Goal: Task Accomplishment & Management: Manage account settings

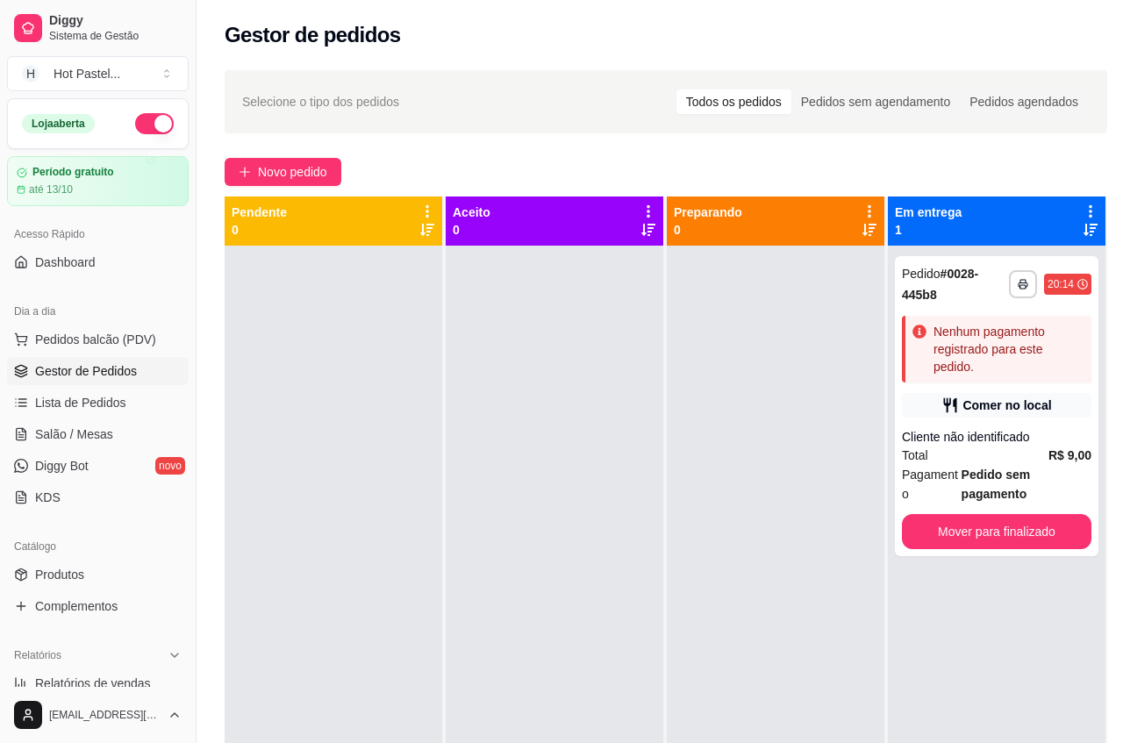
scroll to position [502, 0]
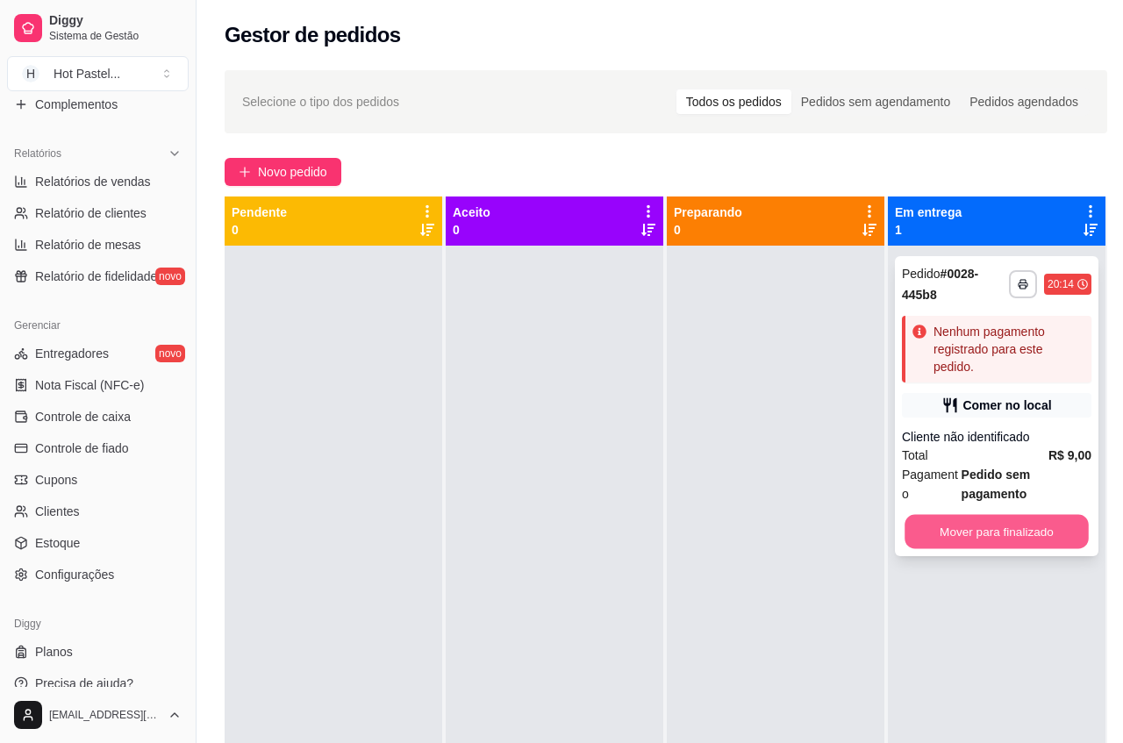
click at [987, 542] on button "Mover para finalizado" at bounding box center [997, 532] width 184 height 34
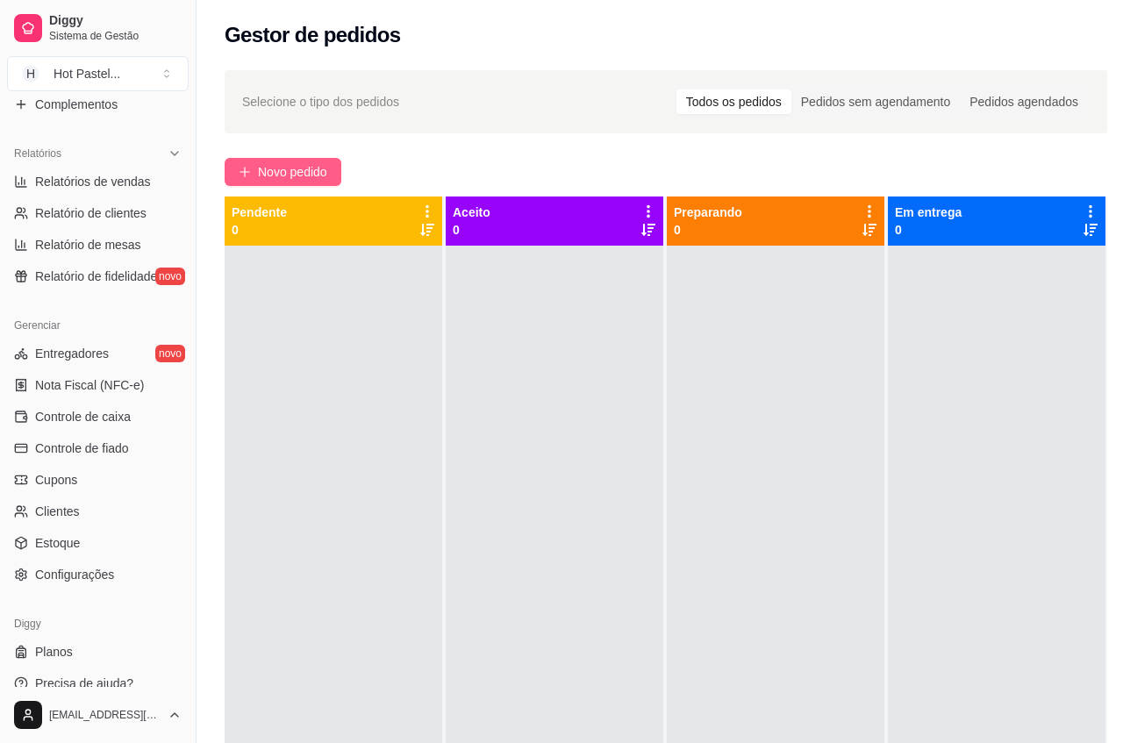
click at [275, 160] on button "Novo pedido" at bounding box center [283, 172] width 117 height 28
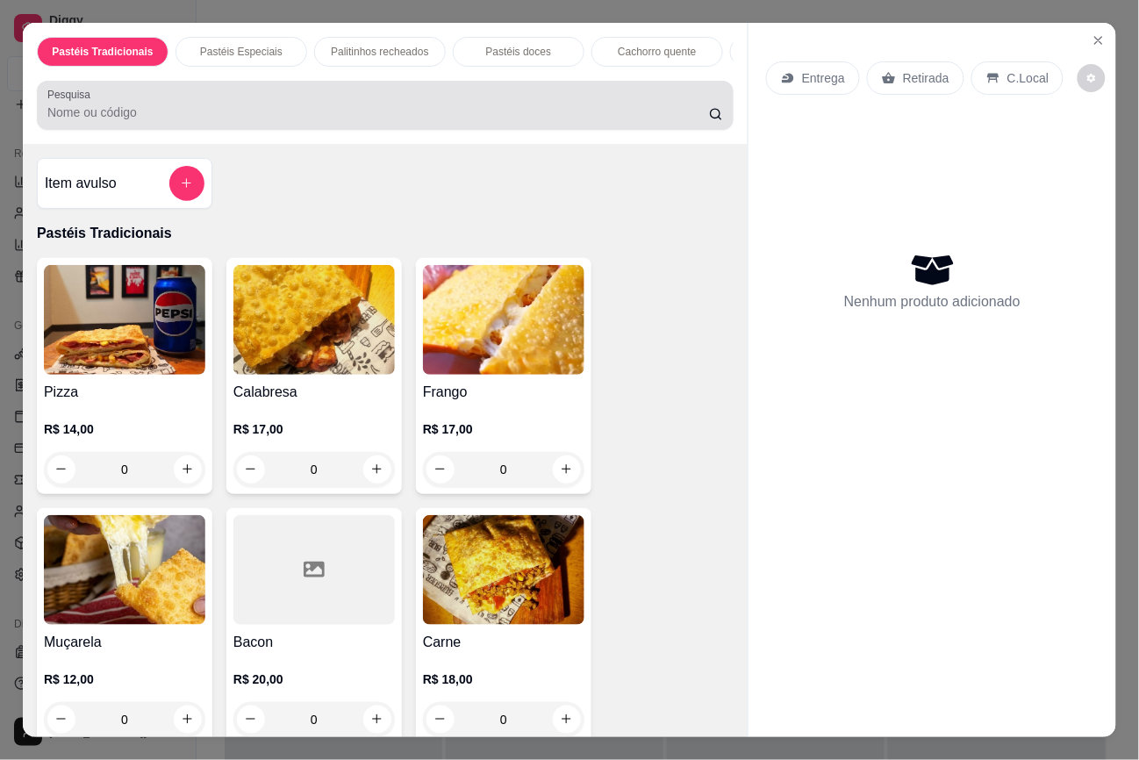
click at [209, 130] on div "Pesquisa" at bounding box center [385, 105] width 697 height 49
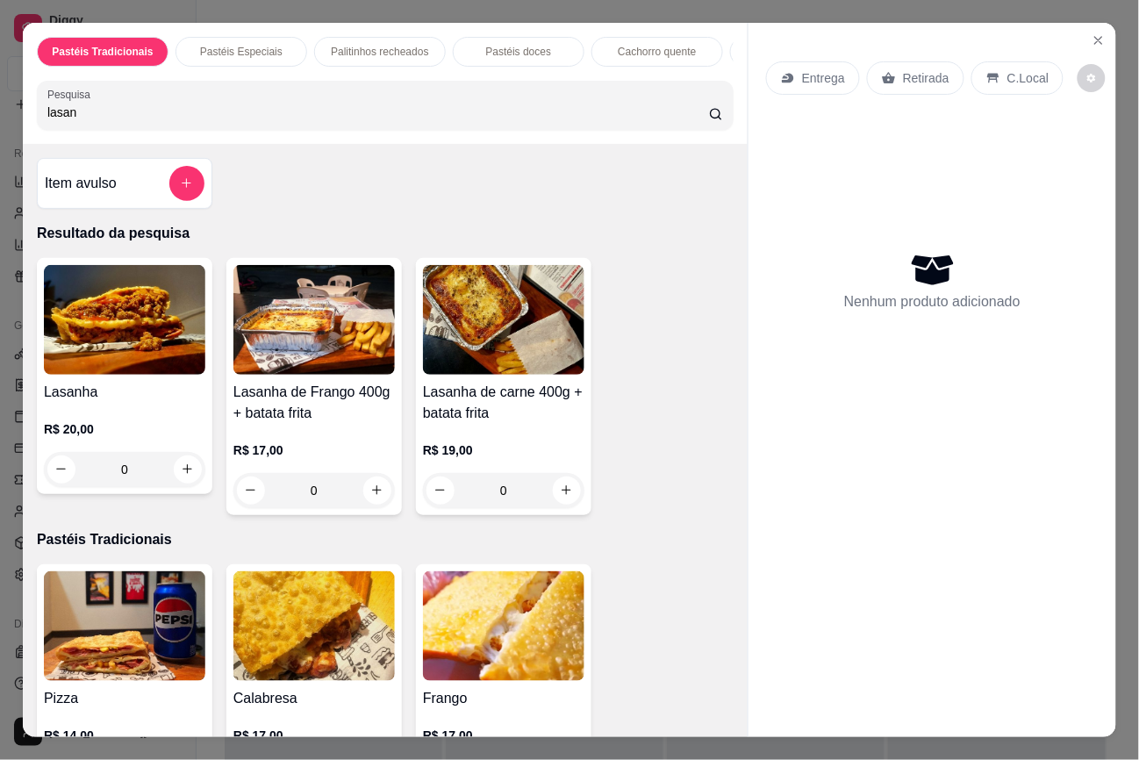
type input "lasan"
click at [168, 475] on div "0" at bounding box center [124, 469] width 161 height 35
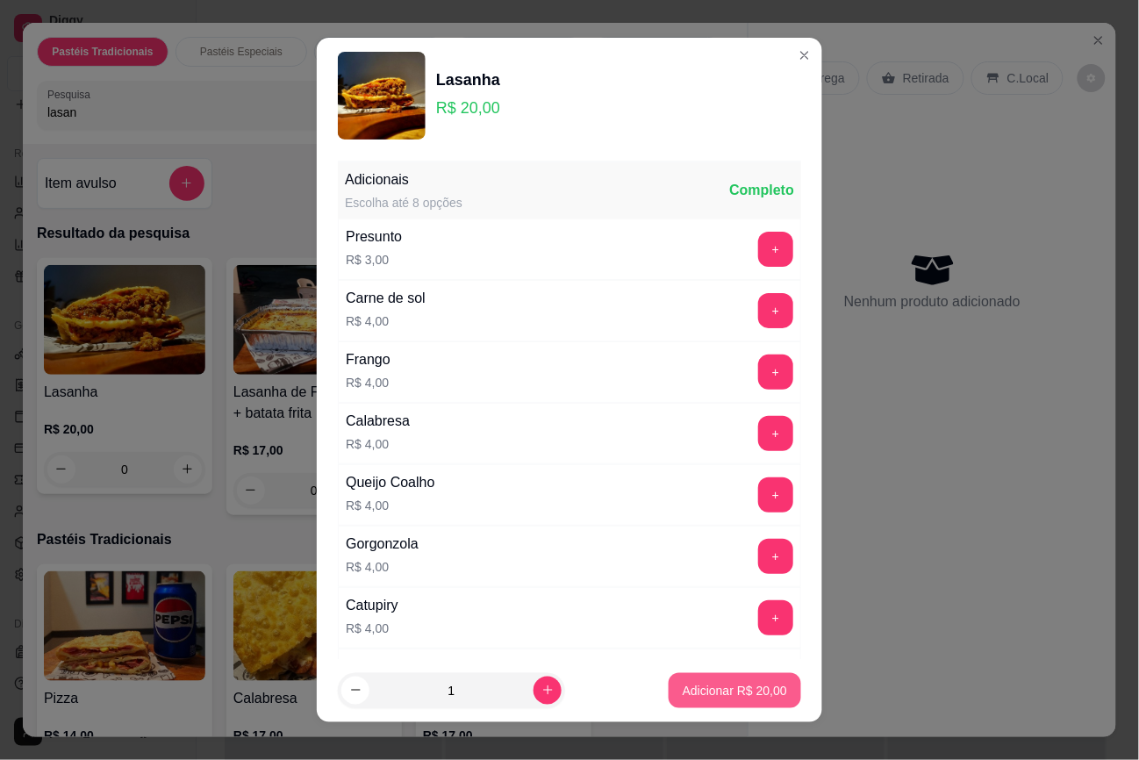
click at [709, 702] on button "Adicionar R$ 20,00" at bounding box center [735, 690] width 132 height 35
type input "1"
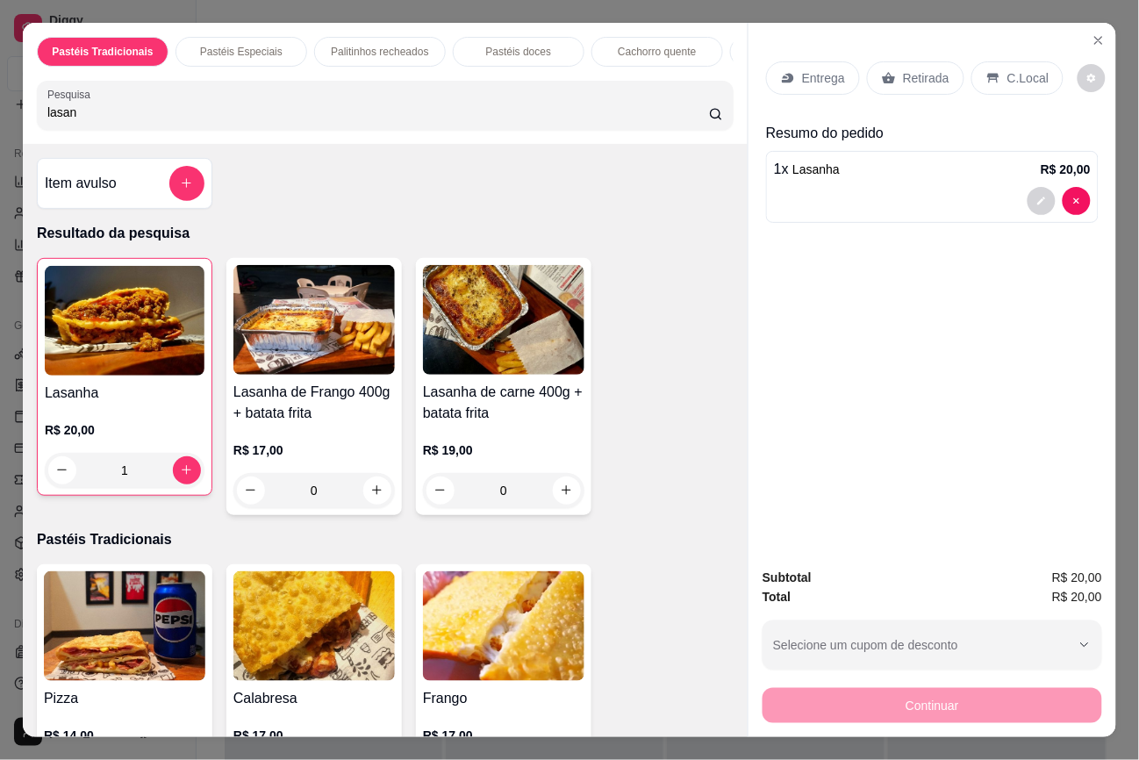
click at [950, 76] on div "Retirada" at bounding box center [915, 77] width 97 height 33
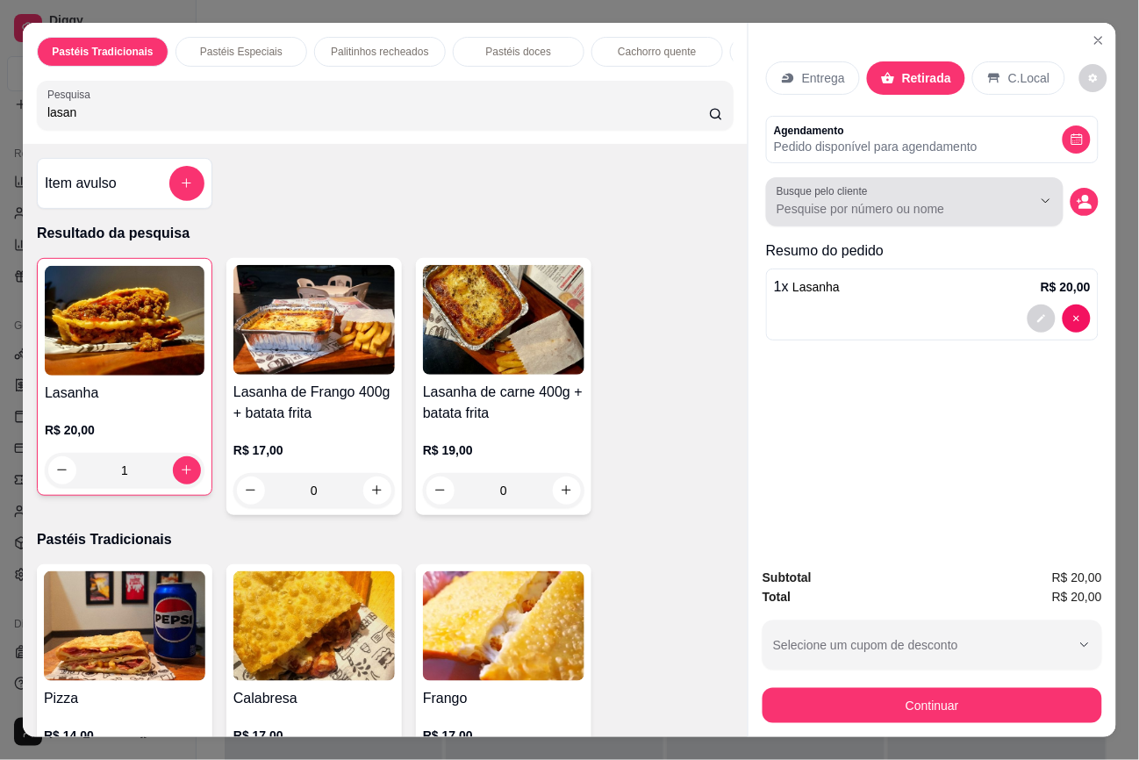
click at [981, 200] on input "Busque pelo cliente" at bounding box center [890, 209] width 227 height 18
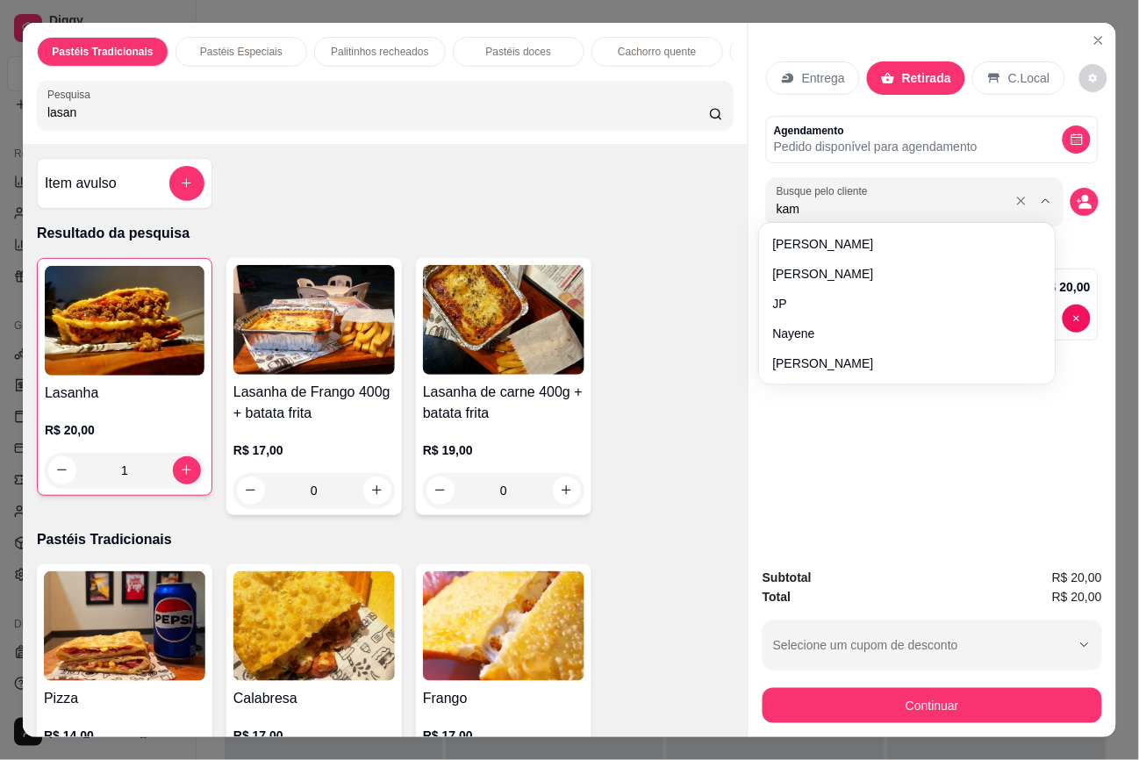
type input "kami"
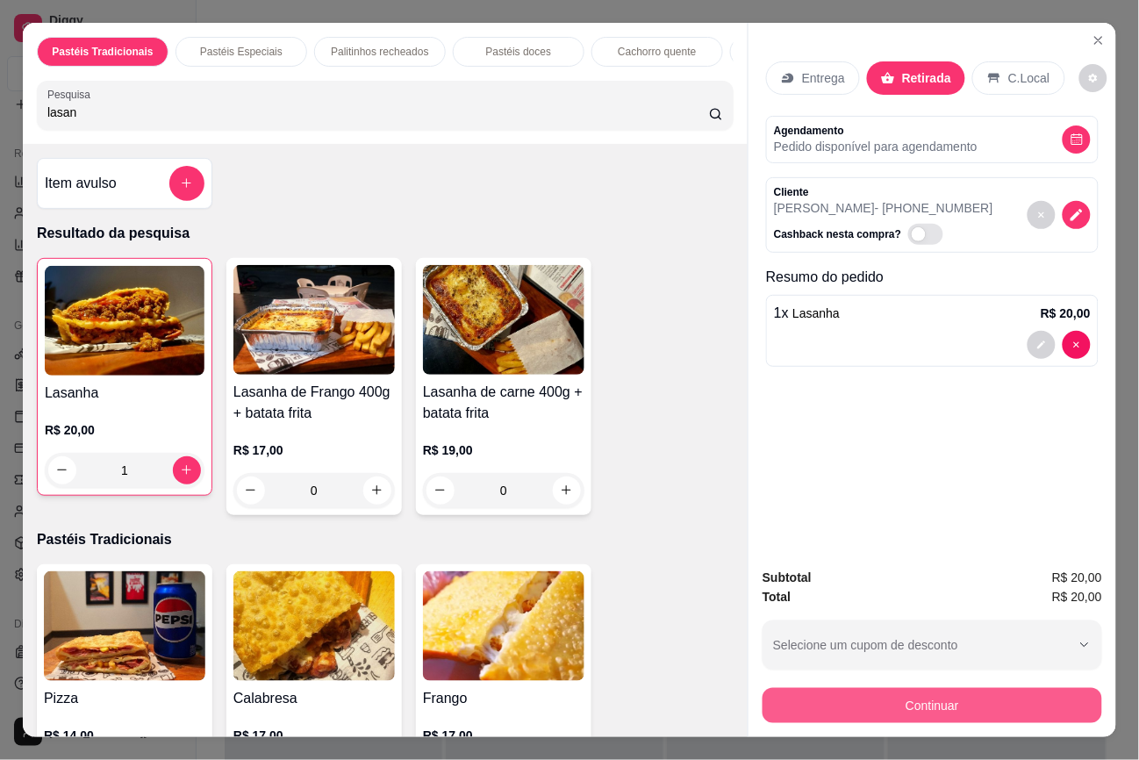
click at [1006, 699] on button "Continuar" at bounding box center [933, 705] width 340 height 35
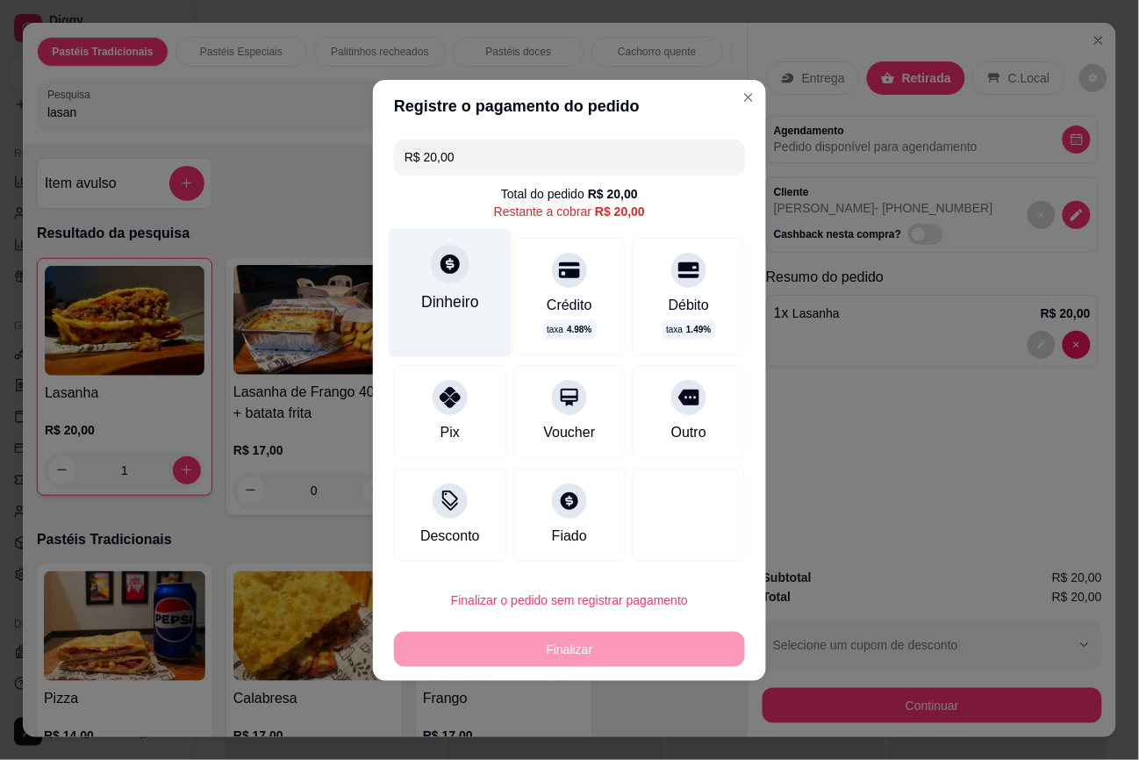
click at [461, 281] on div "Dinheiro" at bounding box center [451, 292] width 124 height 128
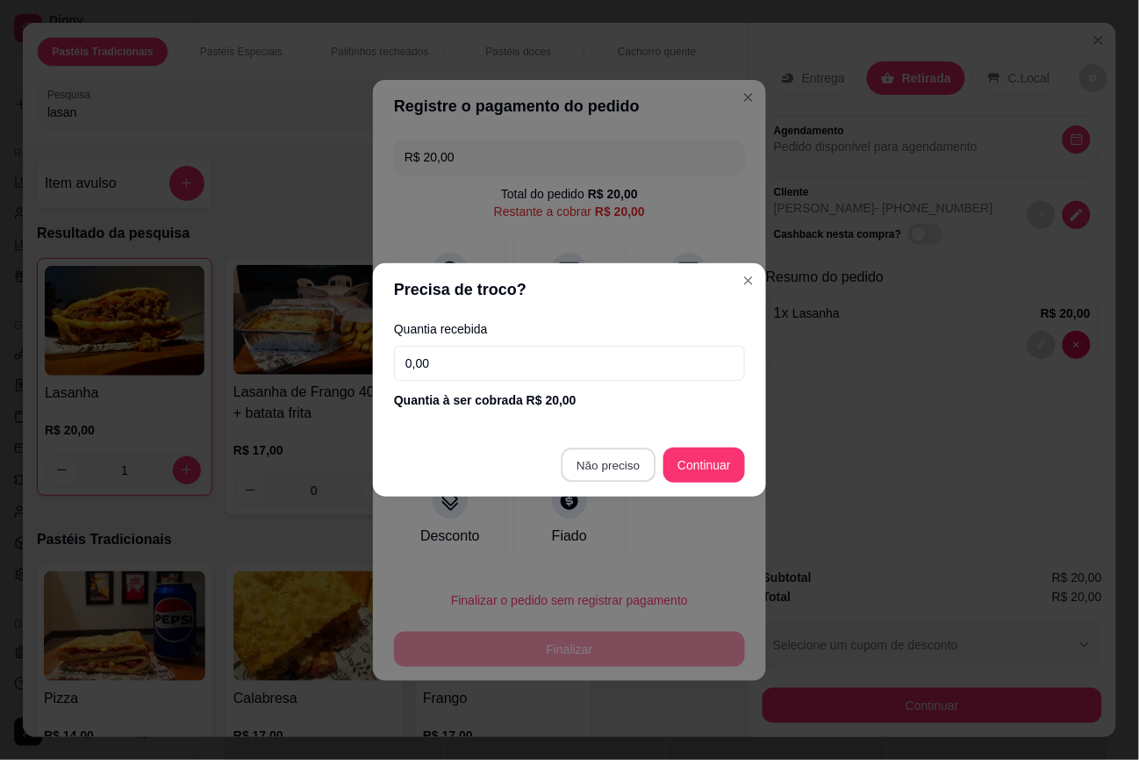
type input "R$ 0,00"
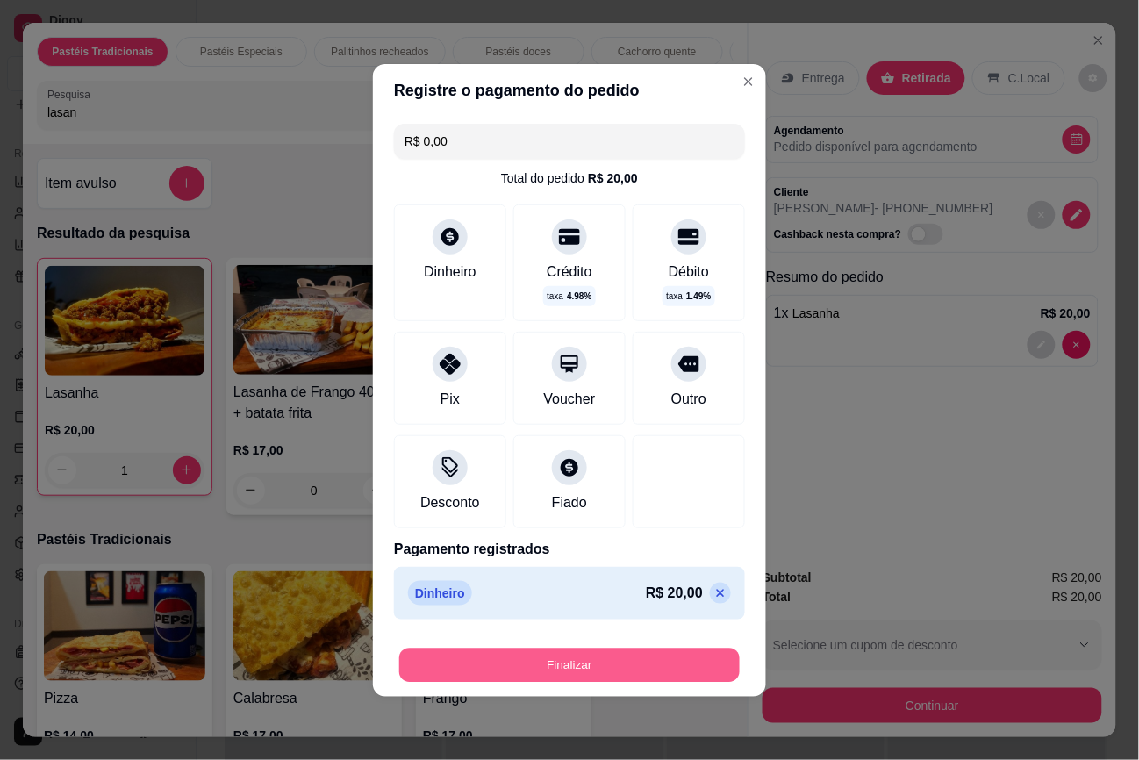
click at [615, 663] on button "Finalizar" at bounding box center [569, 665] width 340 height 34
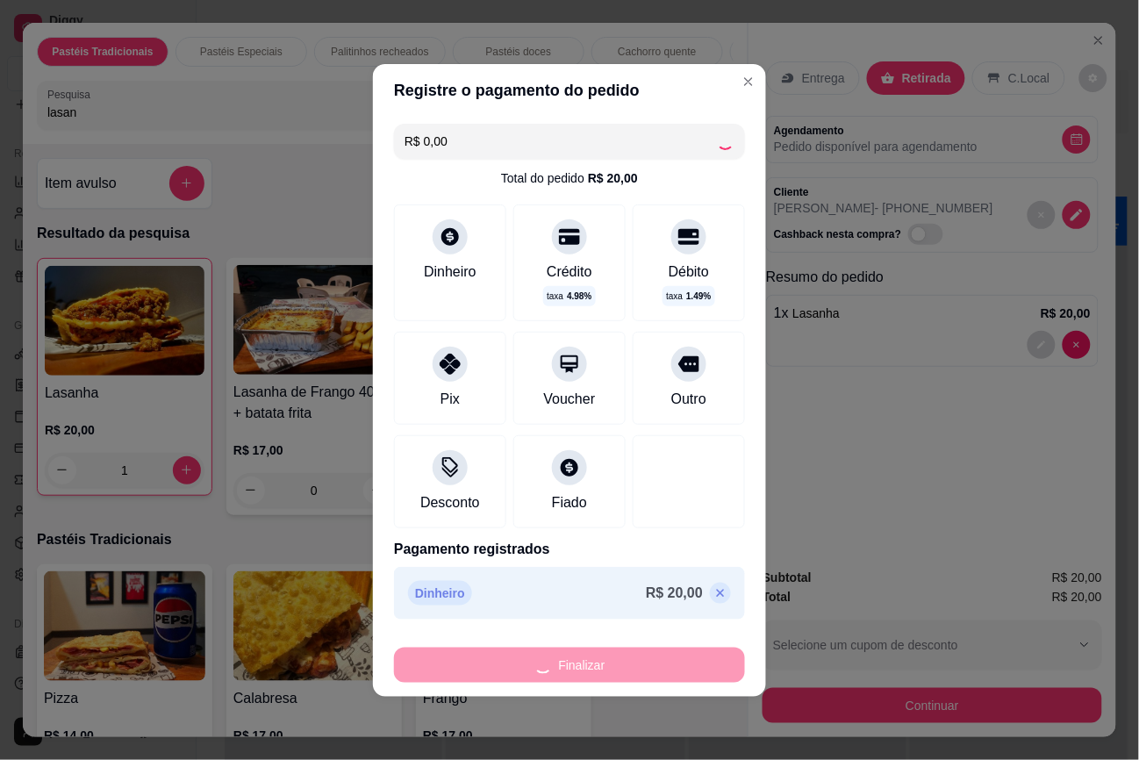
type input "0"
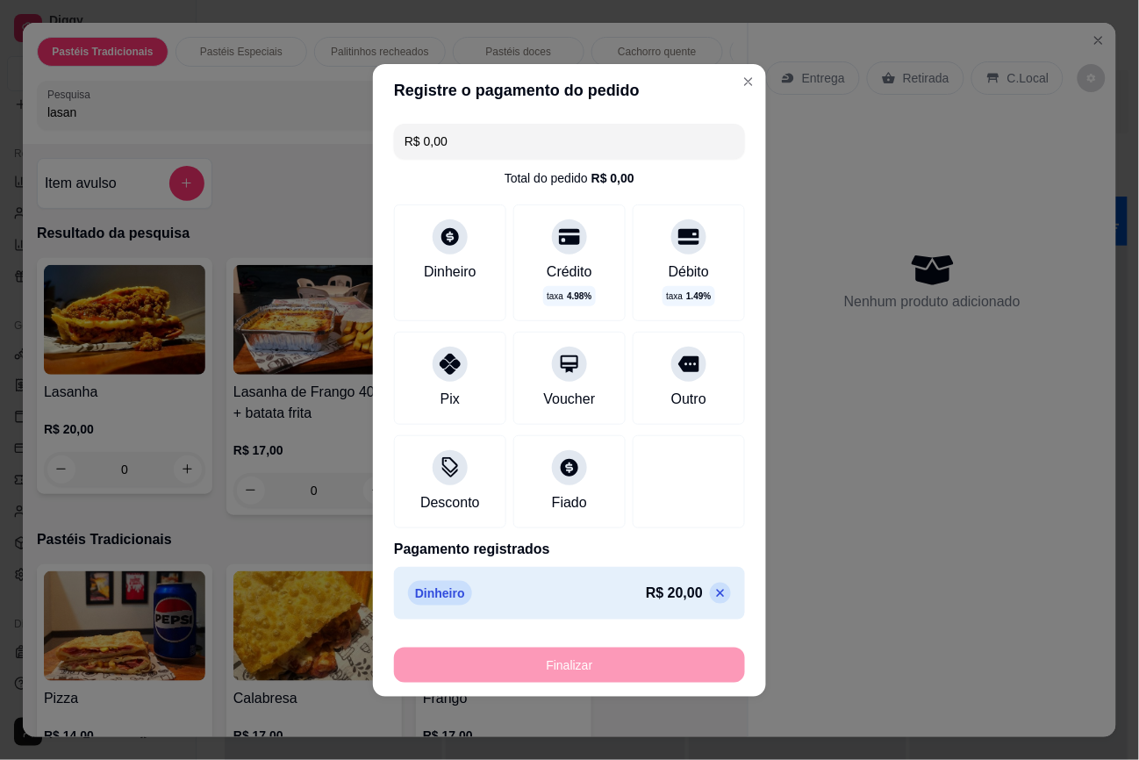
type input "-R$ 20,00"
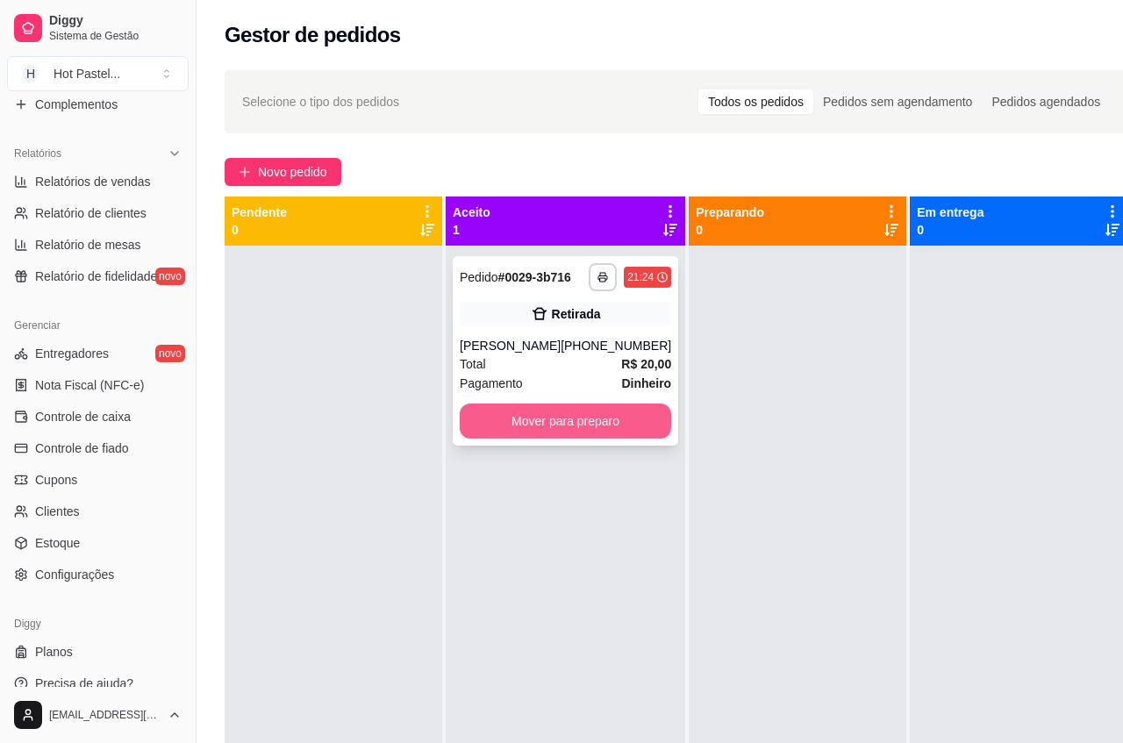
click at [571, 439] on button "Mover para preparo" at bounding box center [565, 421] width 211 height 35
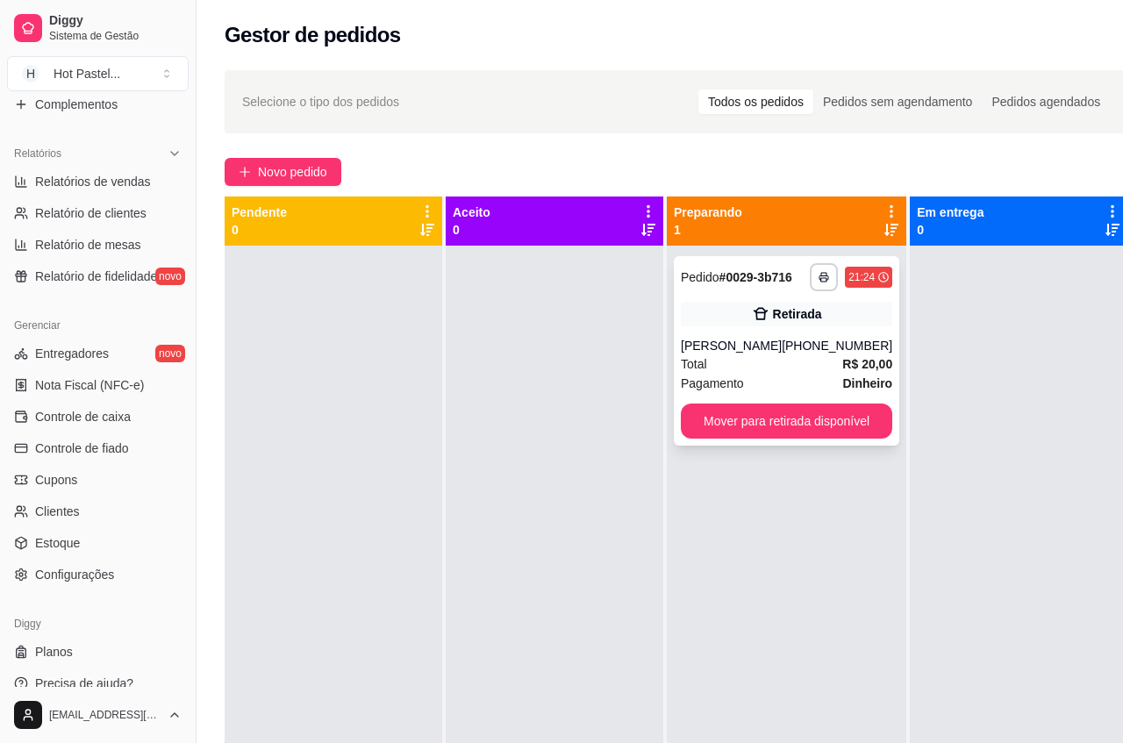
click at [743, 347] on div "**********" at bounding box center [787, 351] width 226 height 190
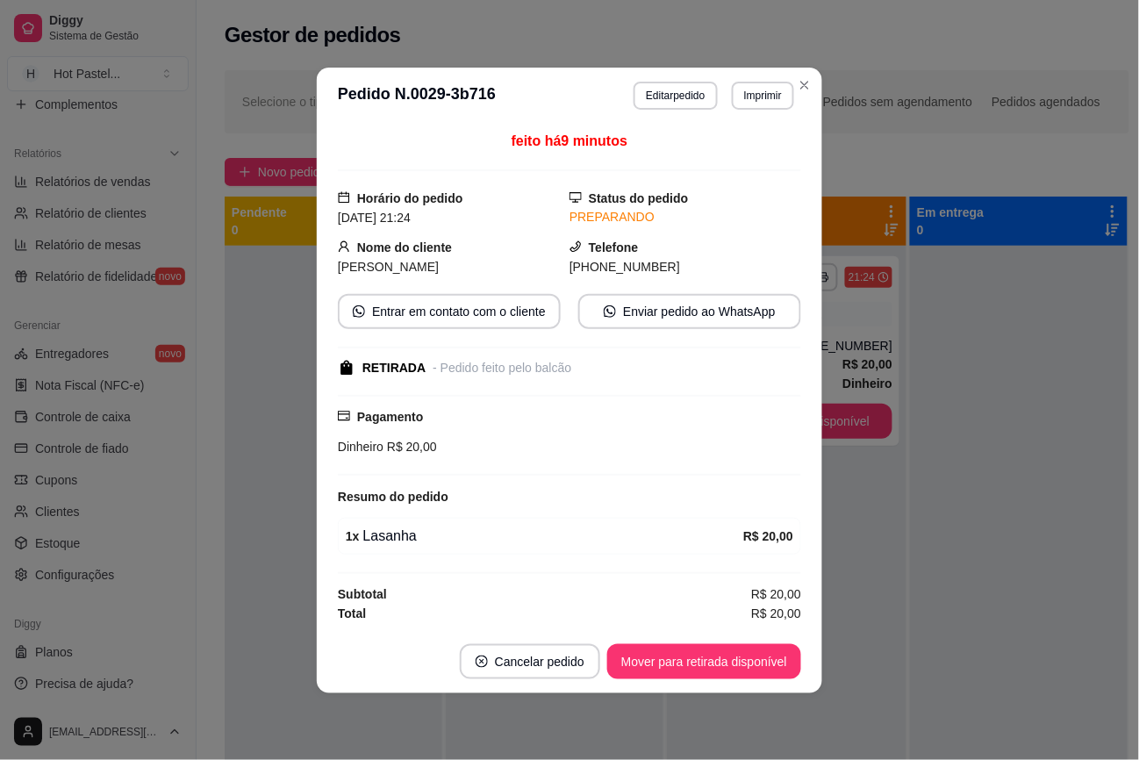
click at [691, 82] on div "**********" at bounding box center [714, 96] width 161 height 28
click at [691, 98] on button "Editar pedido" at bounding box center [675, 96] width 83 height 28
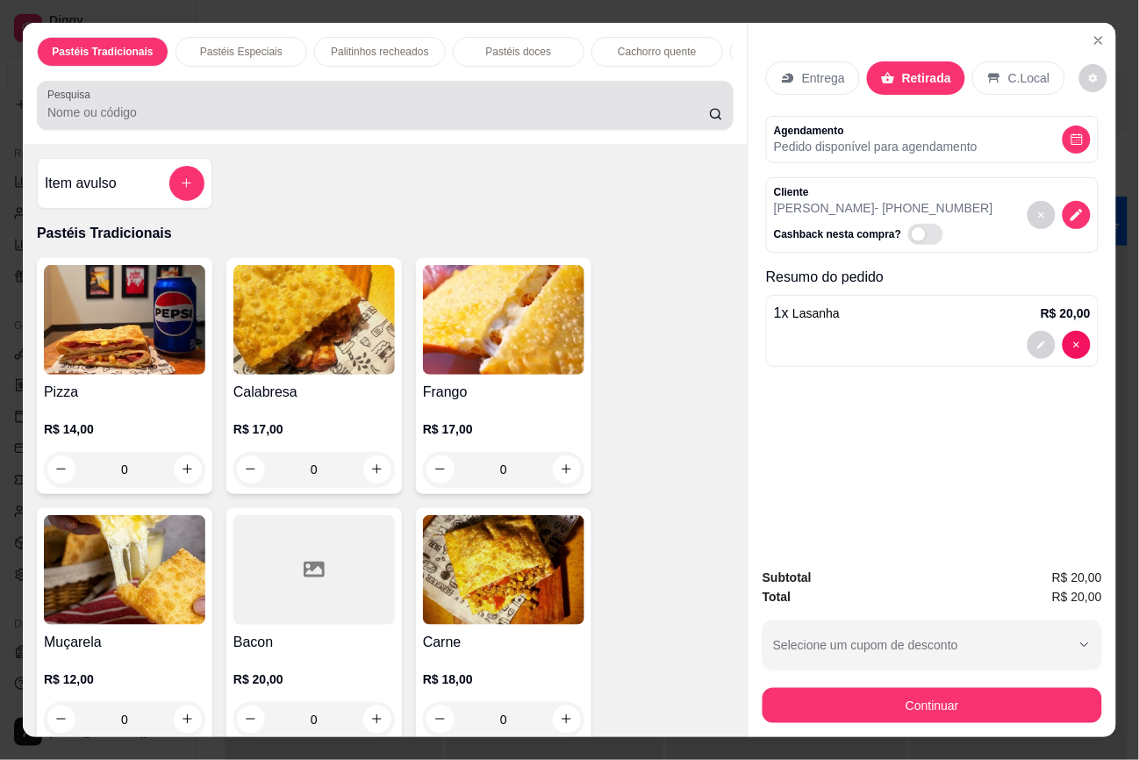
click at [443, 130] on div "Pesquisa" at bounding box center [385, 105] width 697 height 49
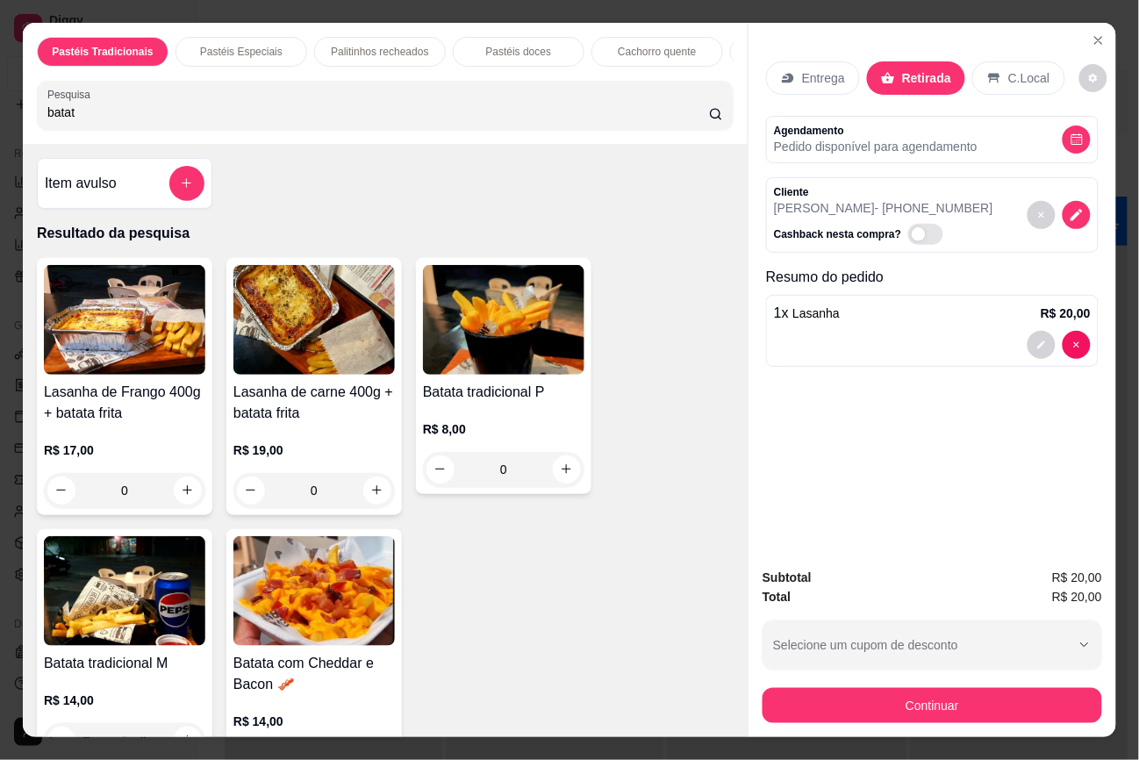
type input "batat"
click at [154, 624] on img at bounding box center [124, 591] width 161 height 110
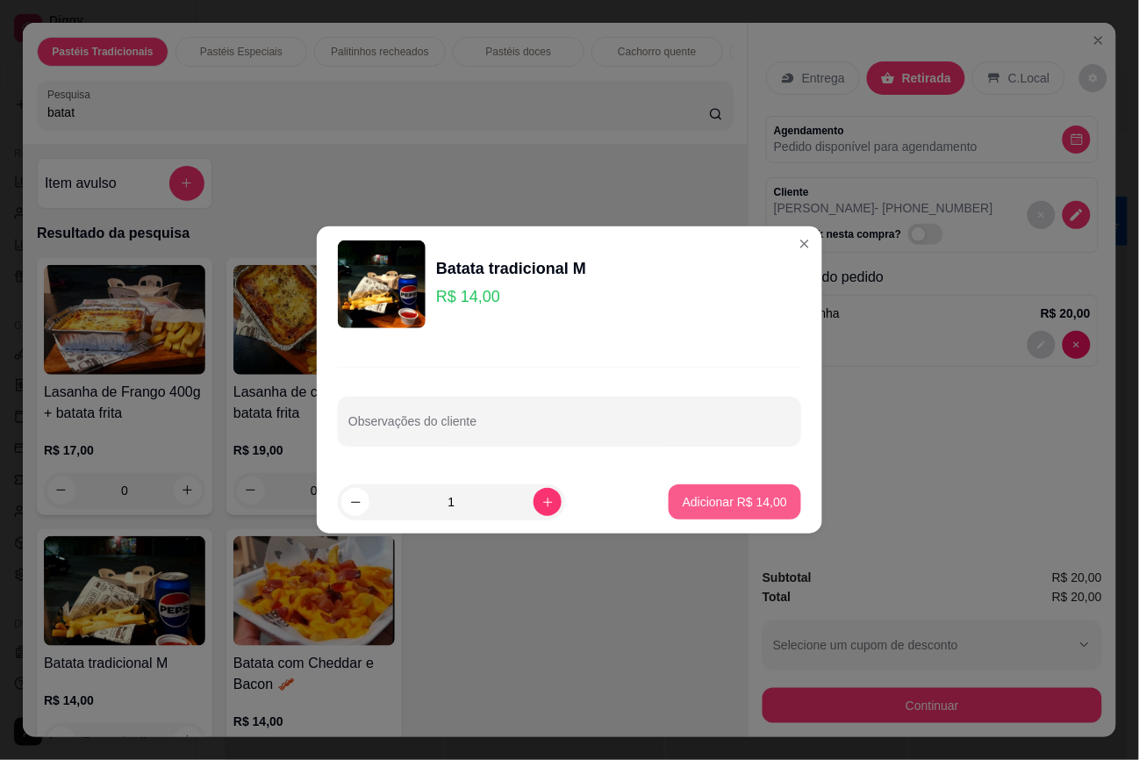
click at [709, 498] on p "Adicionar R$ 14,00" at bounding box center [735, 502] width 104 height 18
type input "1"
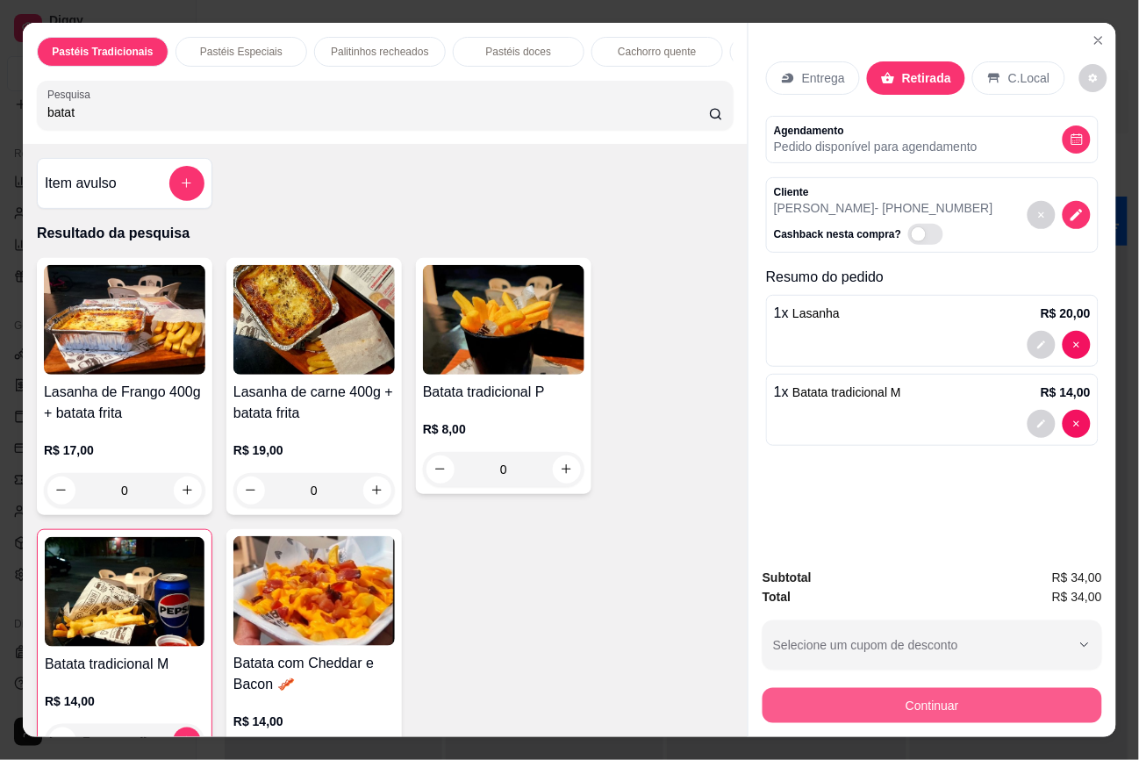
click at [948, 703] on button "Continuar" at bounding box center [933, 705] width 340 height 35
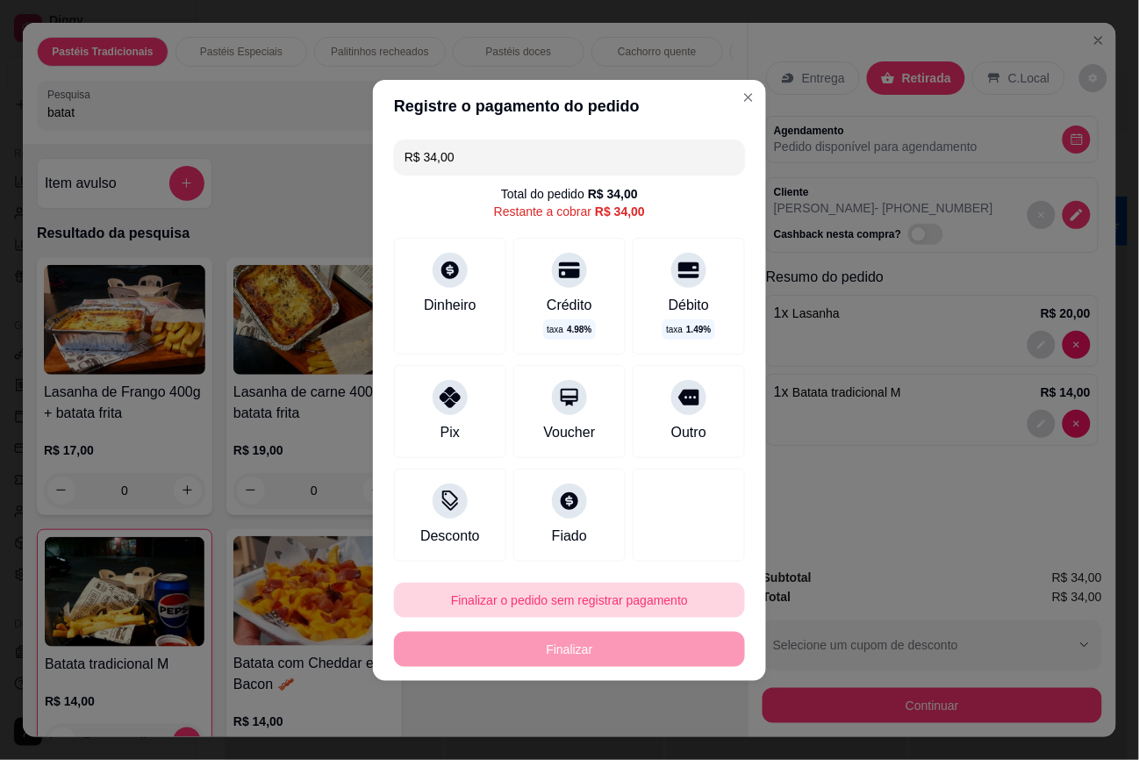
click at [593, 585] on button "Finalizar o pedido sem registrar pagamento" at bounding box center [569, 600] width 351 height 35
click at [682, 546] on button "Confirmar" at bounding box center [673, 550] width 62 height 26
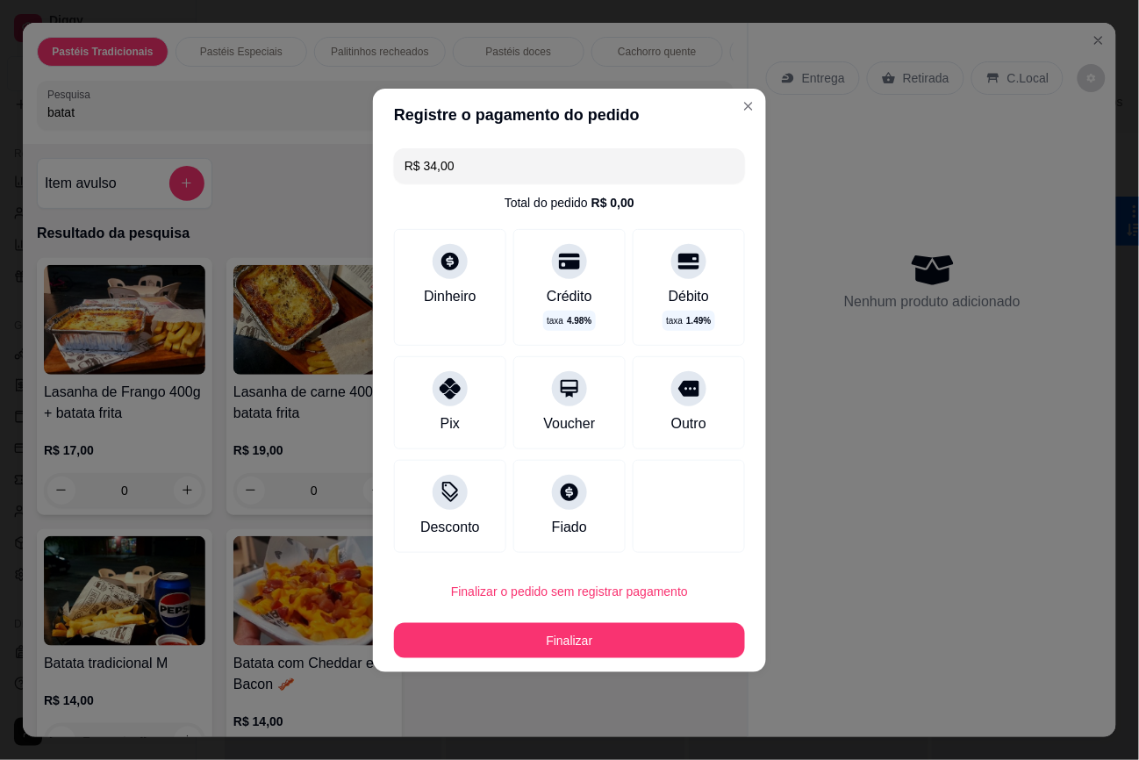
type input "0"
type input "R$ 0,00"
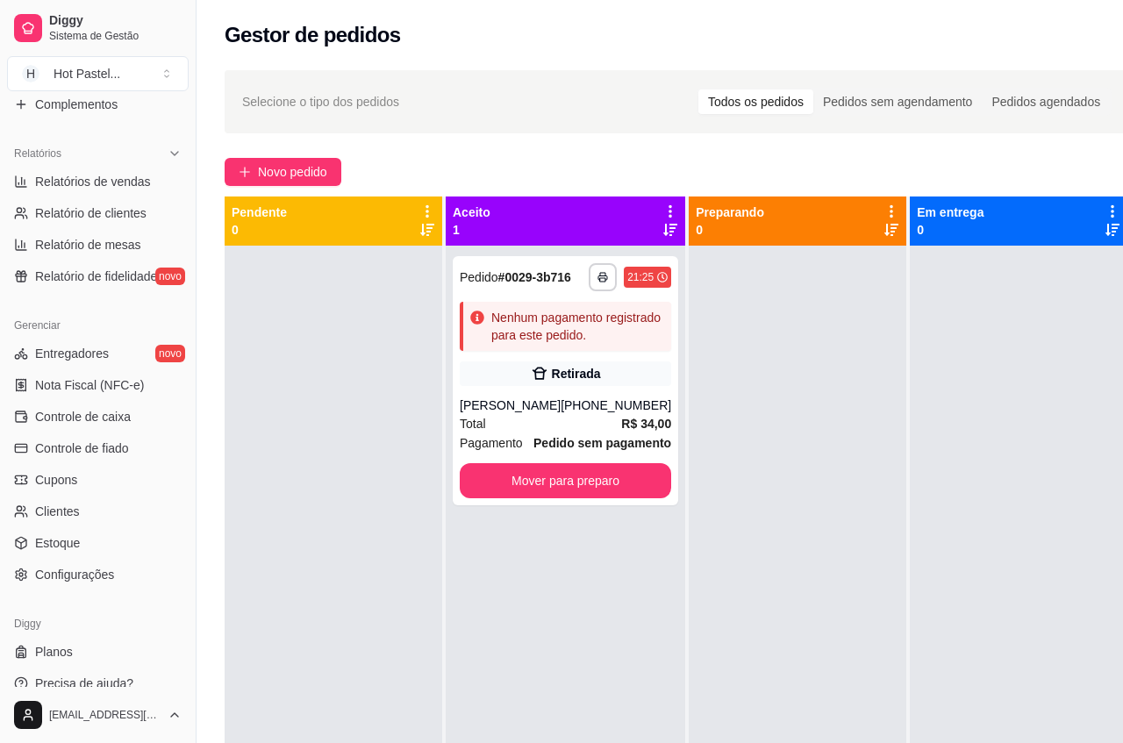
click at [796, 513] on div at bounding box center [798, 617] width 218 height 743
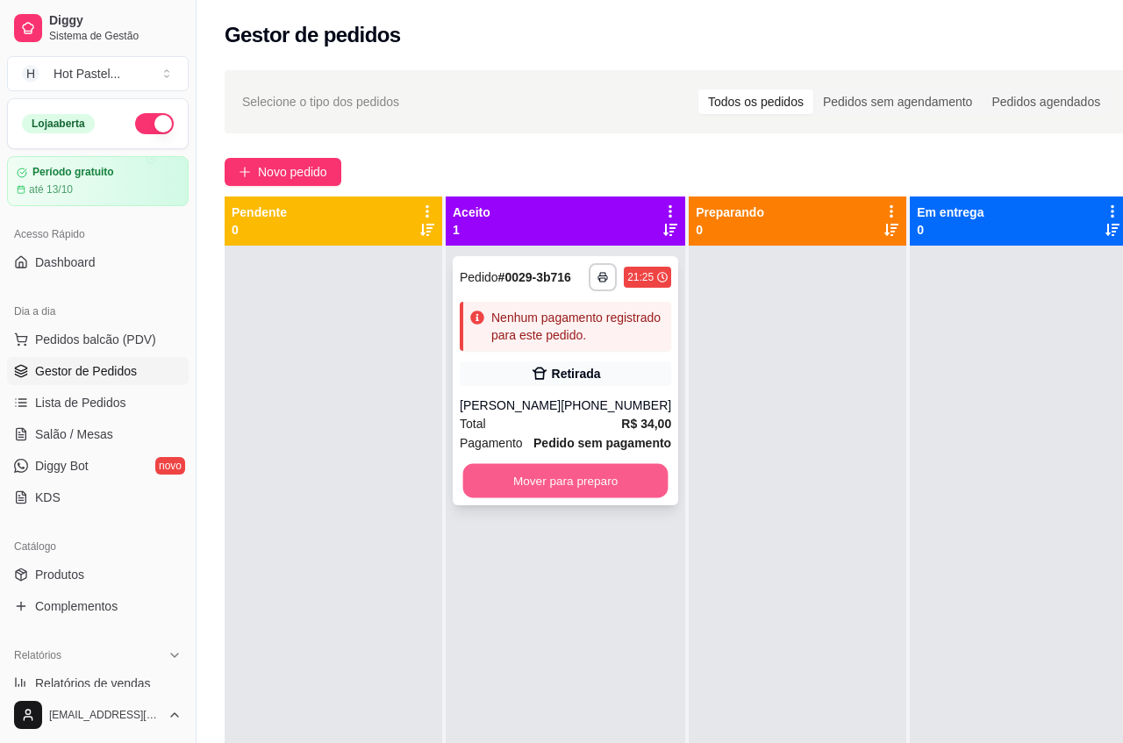
click at [621, 498] on button "Mover para preparo" at bounding box center [565, 481] width 205 height 34
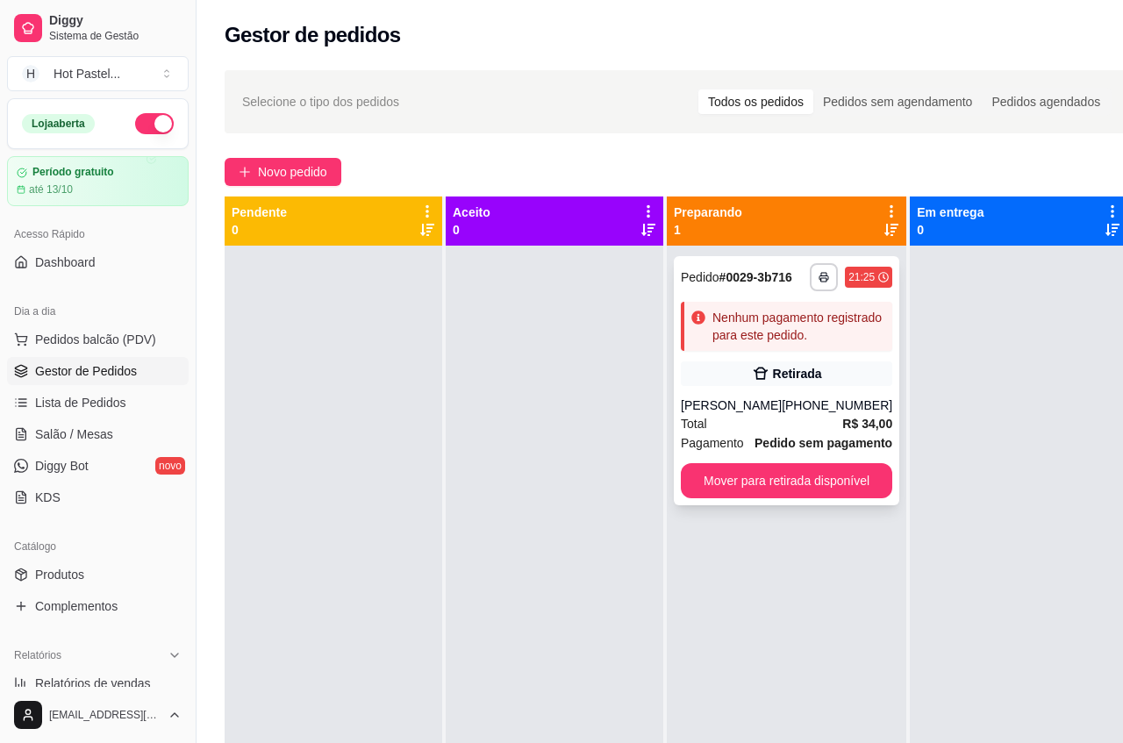
click at [705, 505] on div "**********" at bounding box center [787, 380] width 226 height 249
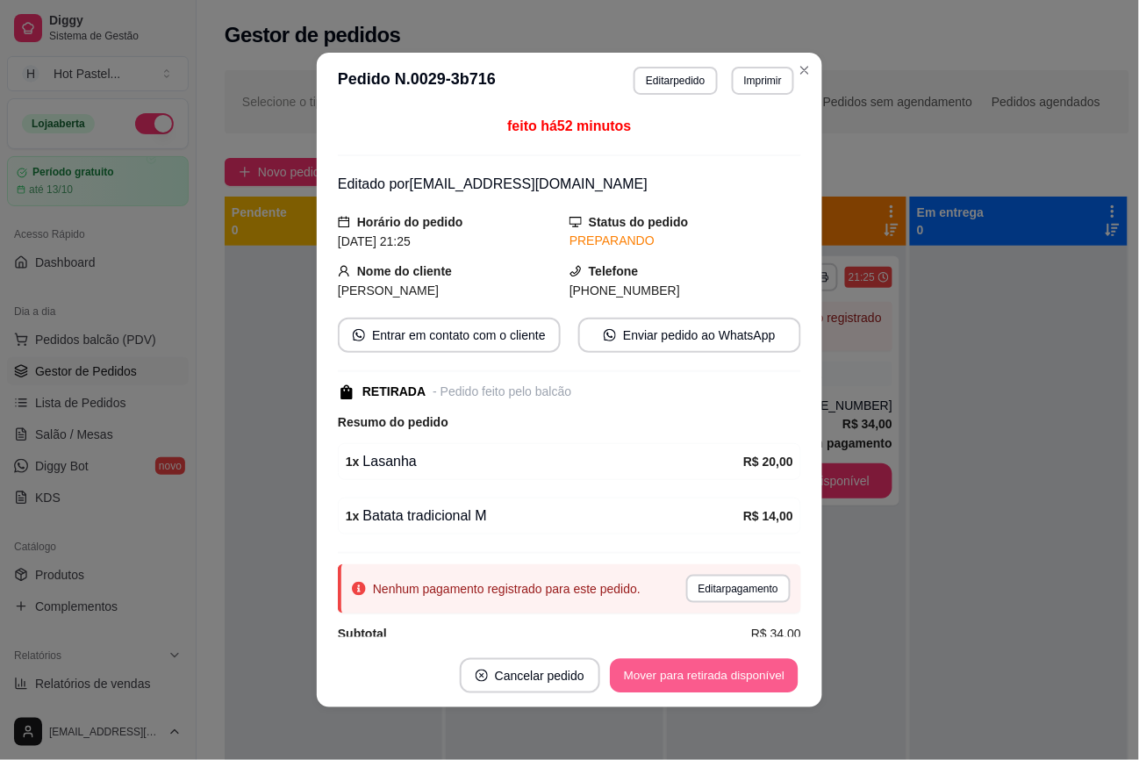
click at [705, 687] on button "Mover para retirada disponível" at bounding box center [704, 676] width 188 height 34
click at [705, 687] on div "Mover para retirada disponível" at bounding box center [704, 675] width 194 height 35
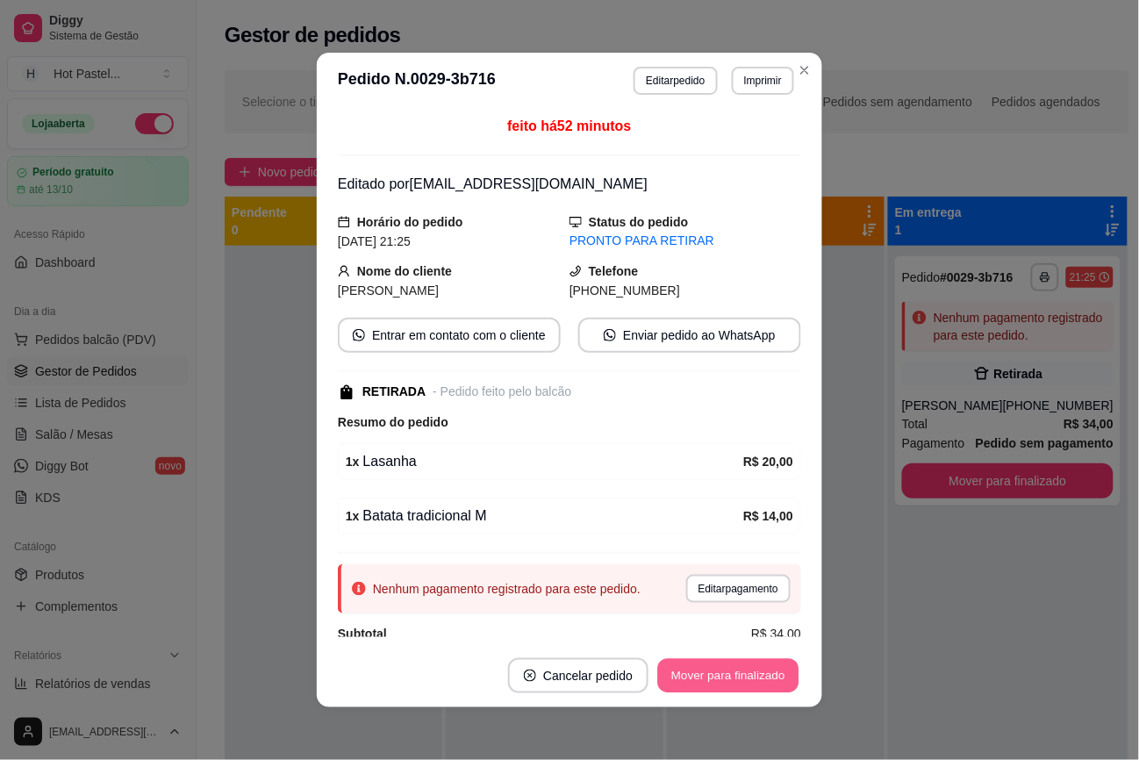
click at [699, 691] on button "Mover para finalizado" at bounding box center [728, 676] width 141 height 34
